Goal: Task Accomplishment & Management: Complete application form

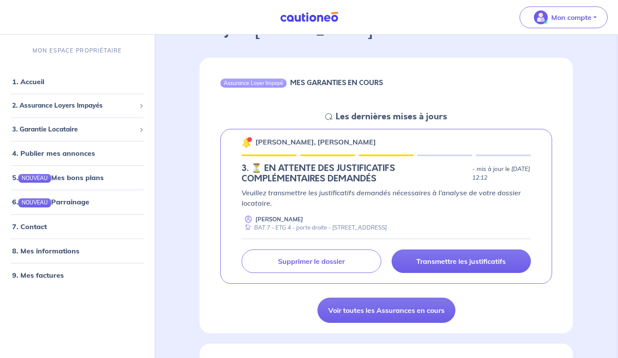
scroll to position [62, 0]
click at [509, 260] on link "Transmettre les justificatifs" at bounding box center [460, 260] width 139 height 23
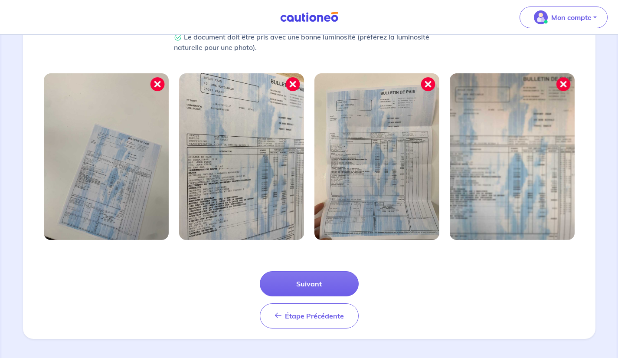
click at [314, 290] on button "Suivant" at bounding box center [309, 283] width 99 height 25
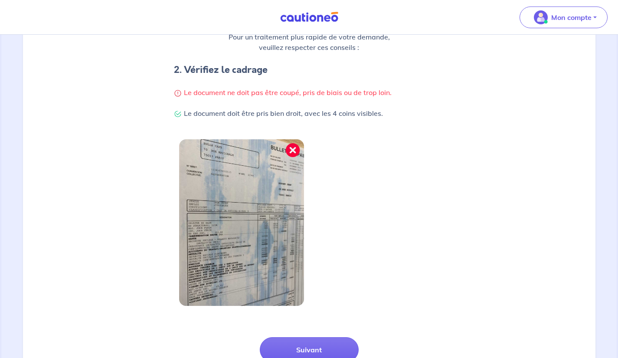
scroll to position [222, 0]
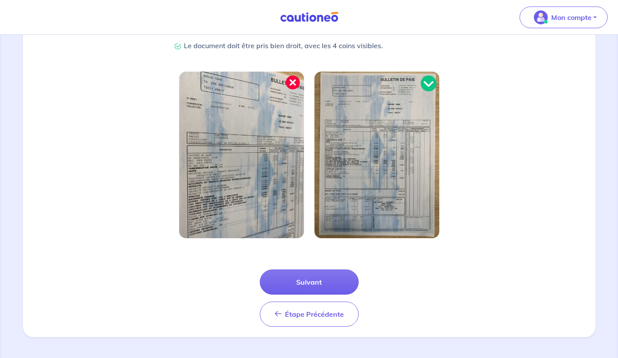
click at [301, 289] on button "Suivant" at bounding box center [309, 281] width 99 height 25
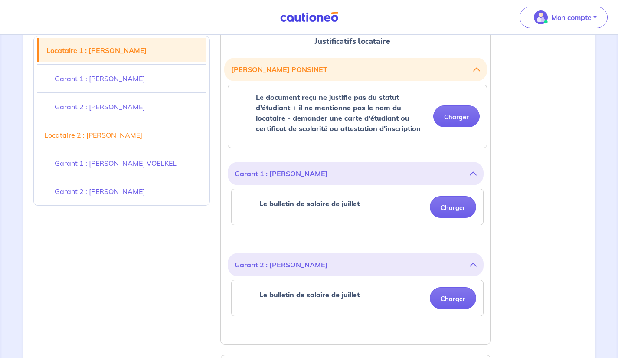
scroll to position [239, 0]
